Goal: Transaction & Acquisition: Subscribe to service/newsletter

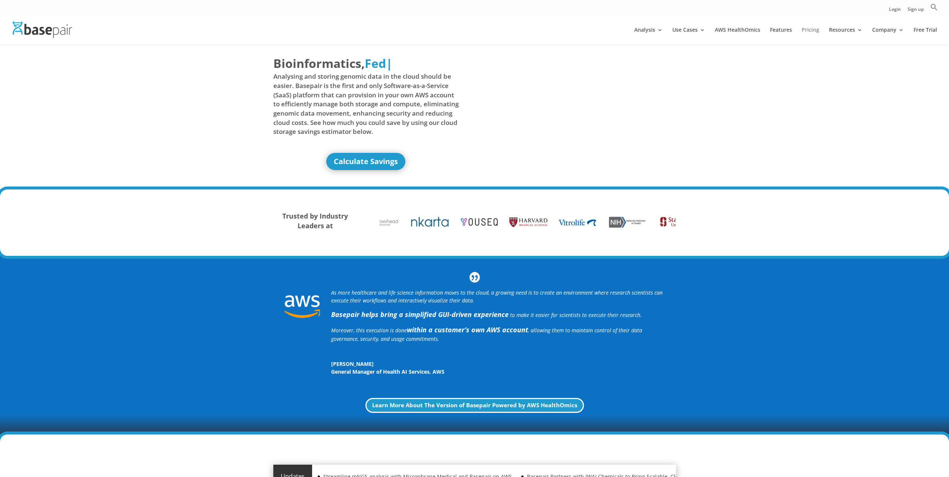
click at [810, 30] on link "Pricing" at bounding box center [811, 36] width 18 height 18
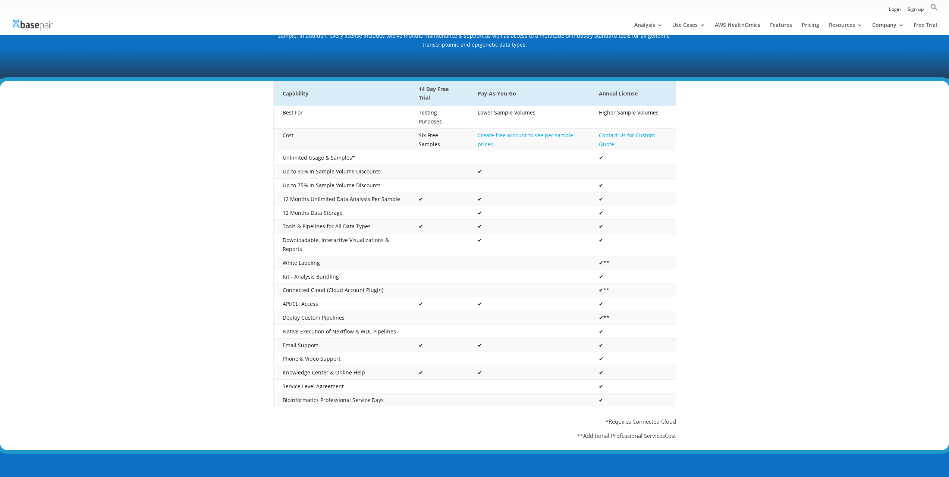
scroll to position [112, 0]
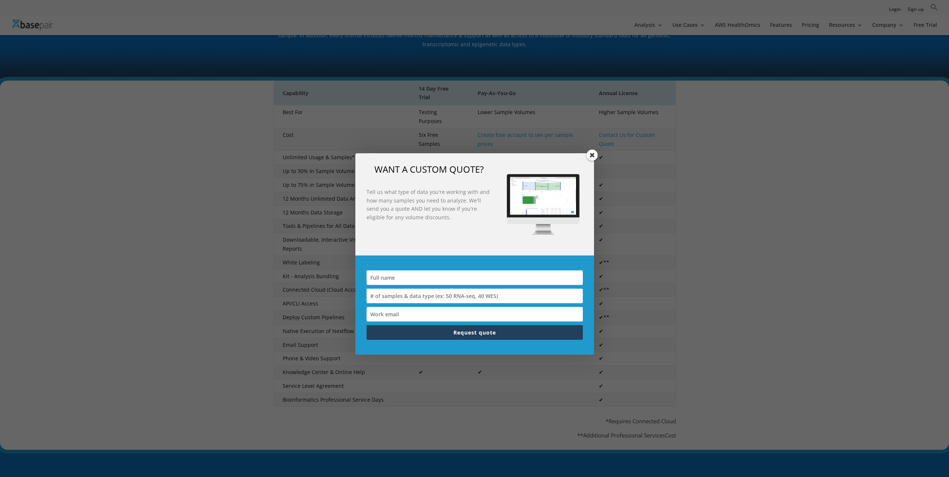
click at [593, 156] on span at bounding box center [592, 155] width 11 height 11
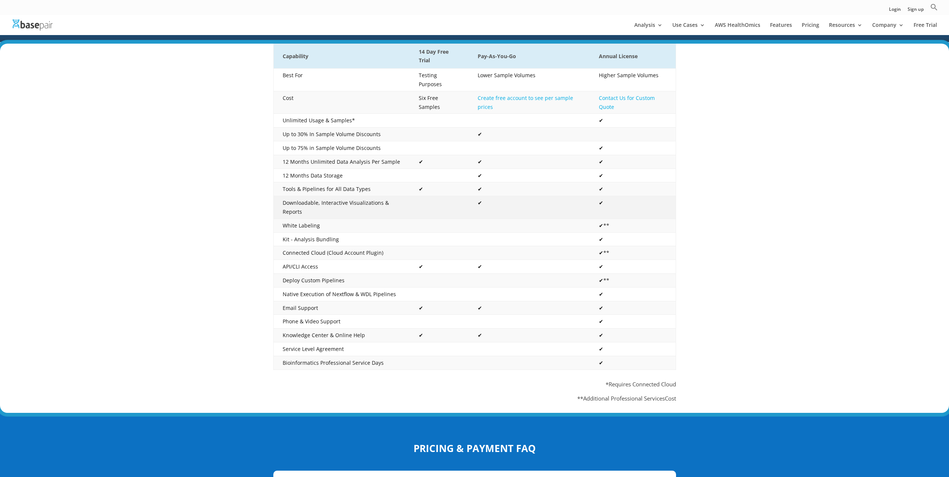
scroll to position [0, 0]
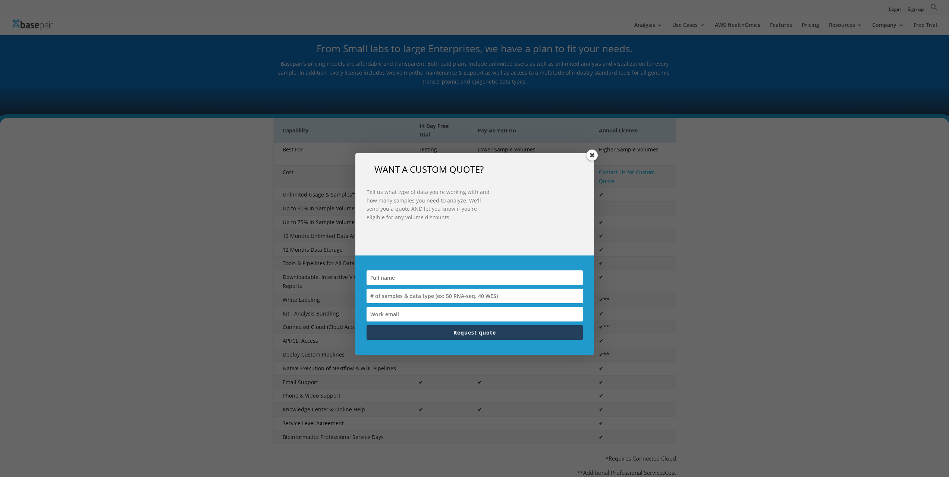
scroll to position [780, 0]
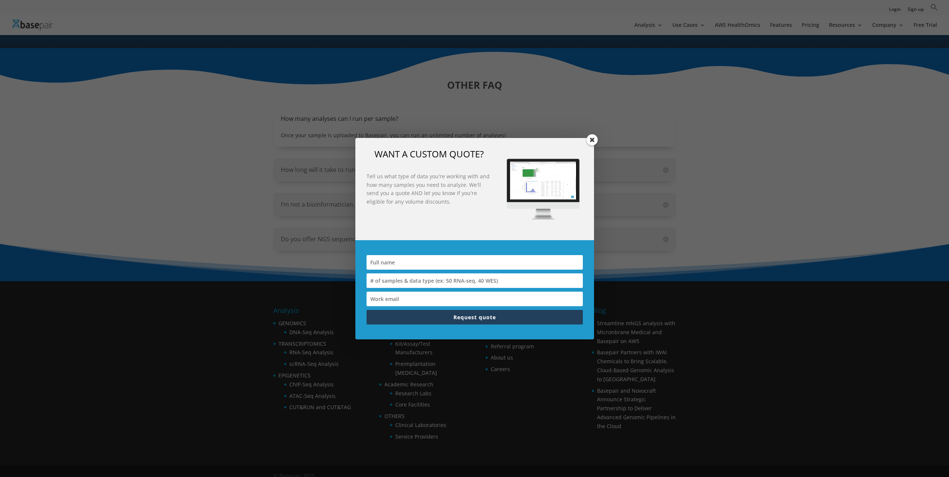
click at [594, 144] on span at bounding box center [592, 139] width 11 height 11
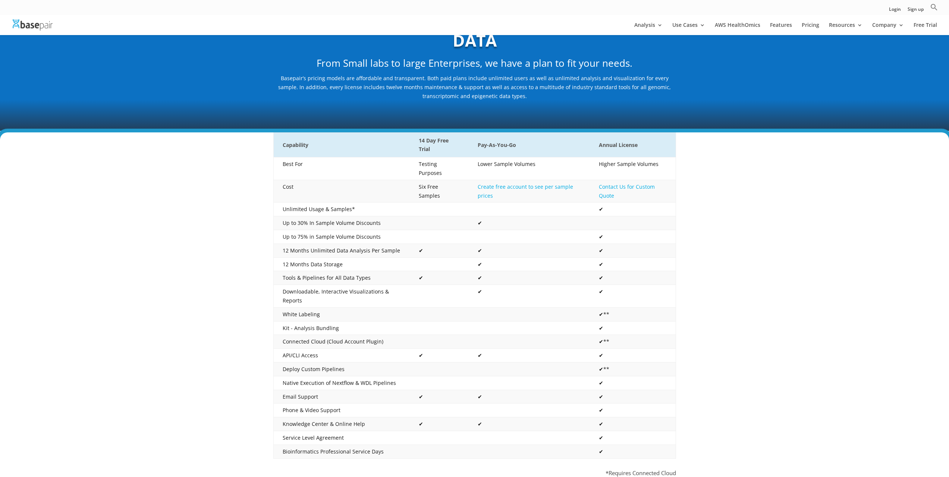
scroll to position [75, 0]
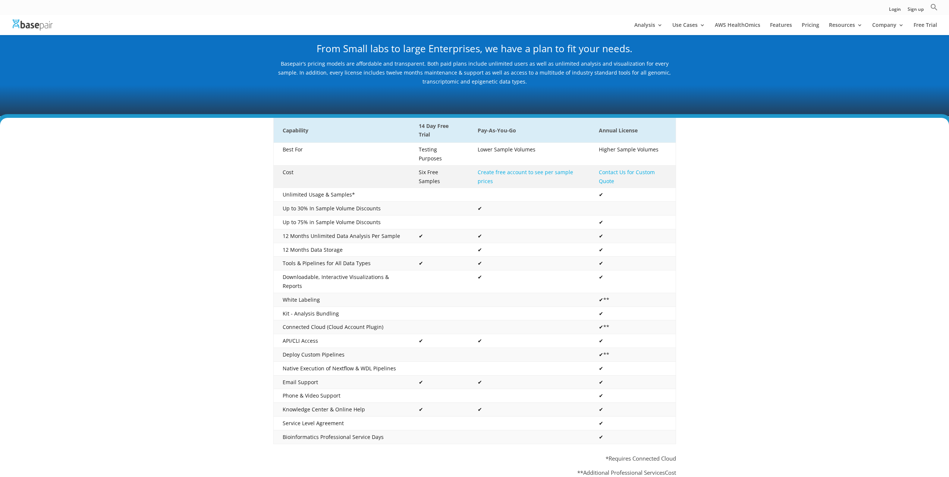
click at [537, 169] on link "Create free account to see per sample prices" at bounding box center [525, 177] width 95 height 16
